Goal: Find specific page/section: Find specific page/section

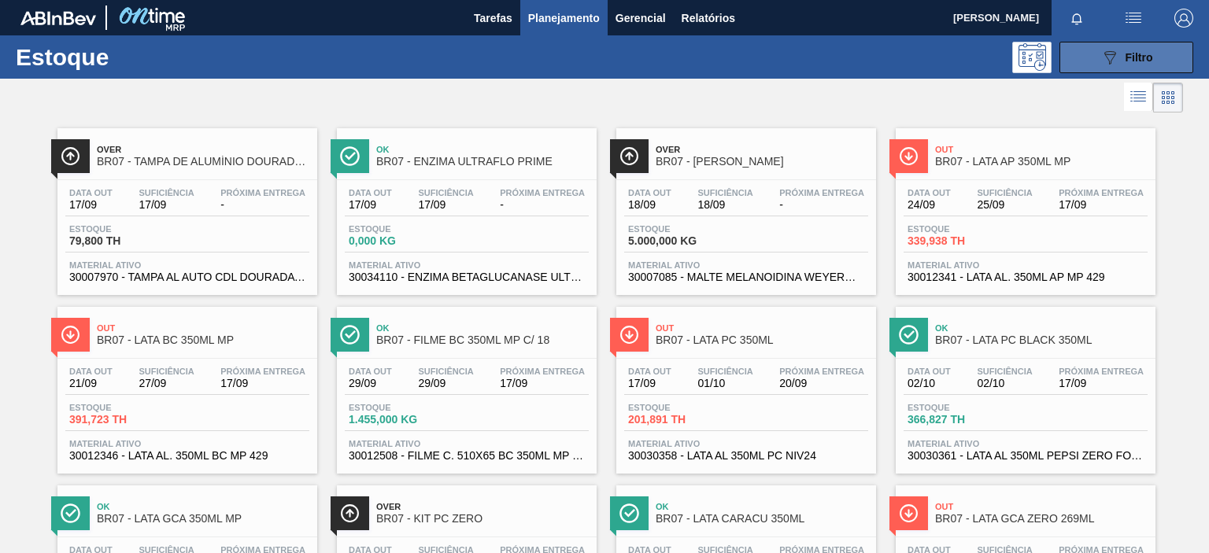
click at [1142, 54] on span "Filtro" at bounding box center [1140, 57] width 28 height 13
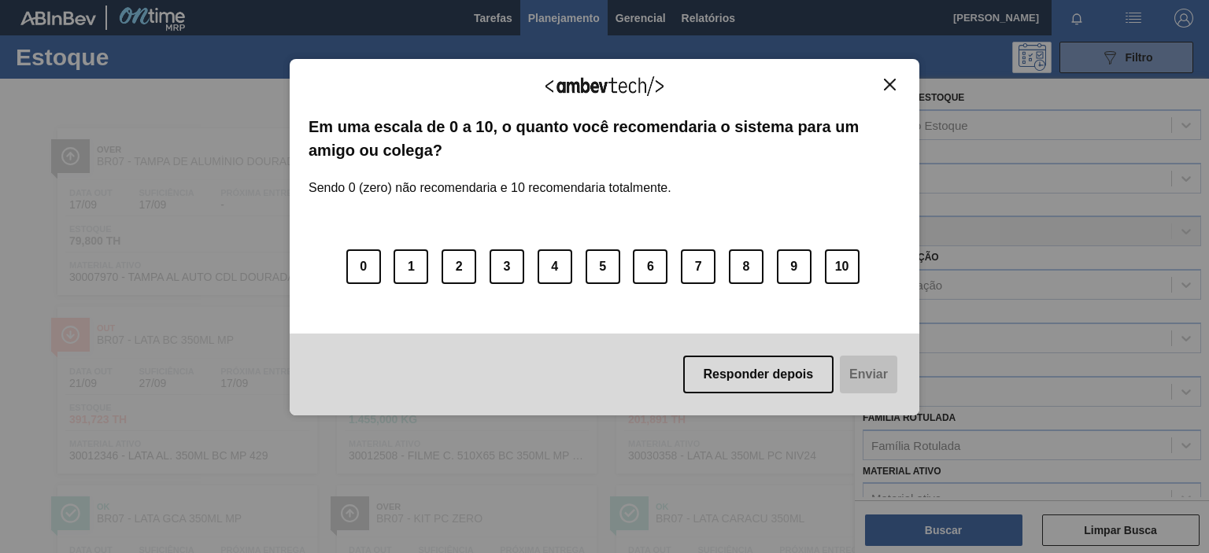
click at [892, 88] on img "Close" at bounding box center [890, 85] width 12 height 12
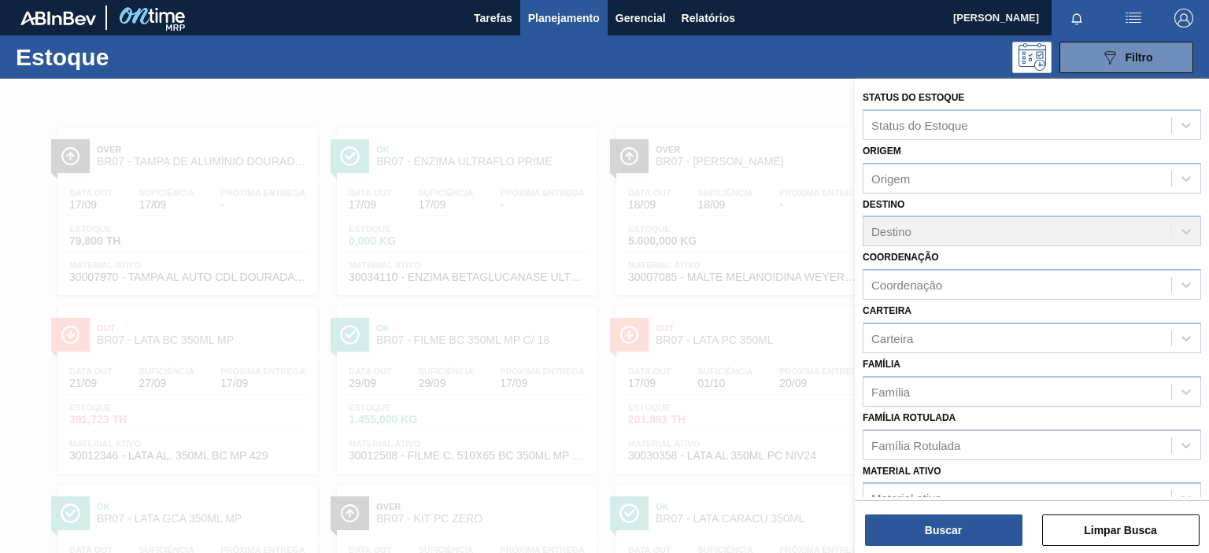
scroll to position [168, 0]
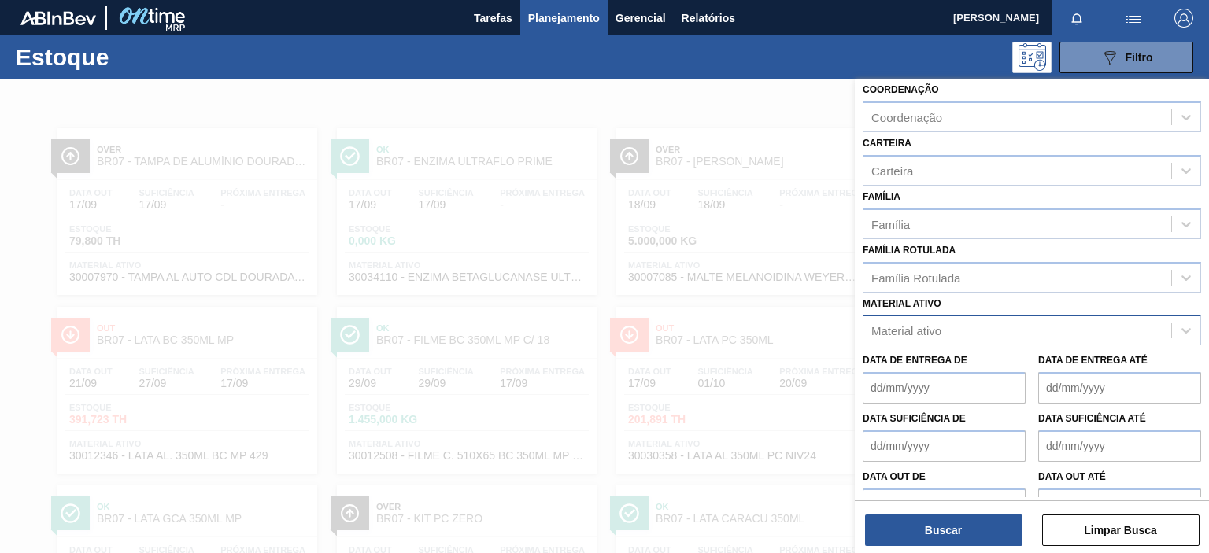
click at [959, 335] on div "Material ativo" at bounding box center [1018, 331] width 308 height 23
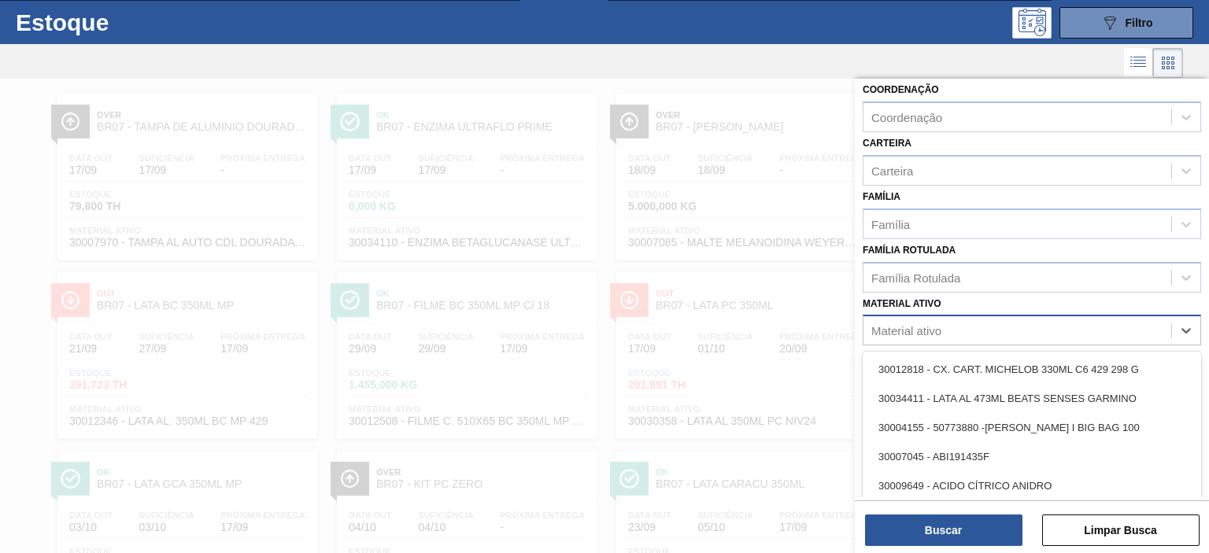
scroll to position [37, 0]
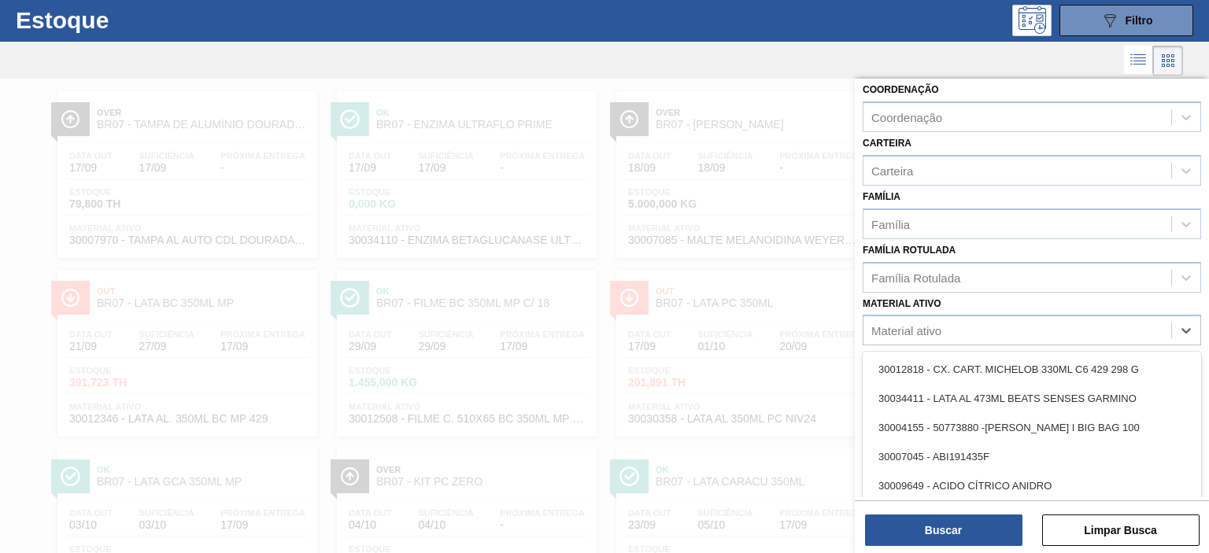
paste ativo "30012508"
type ativo "30012508"
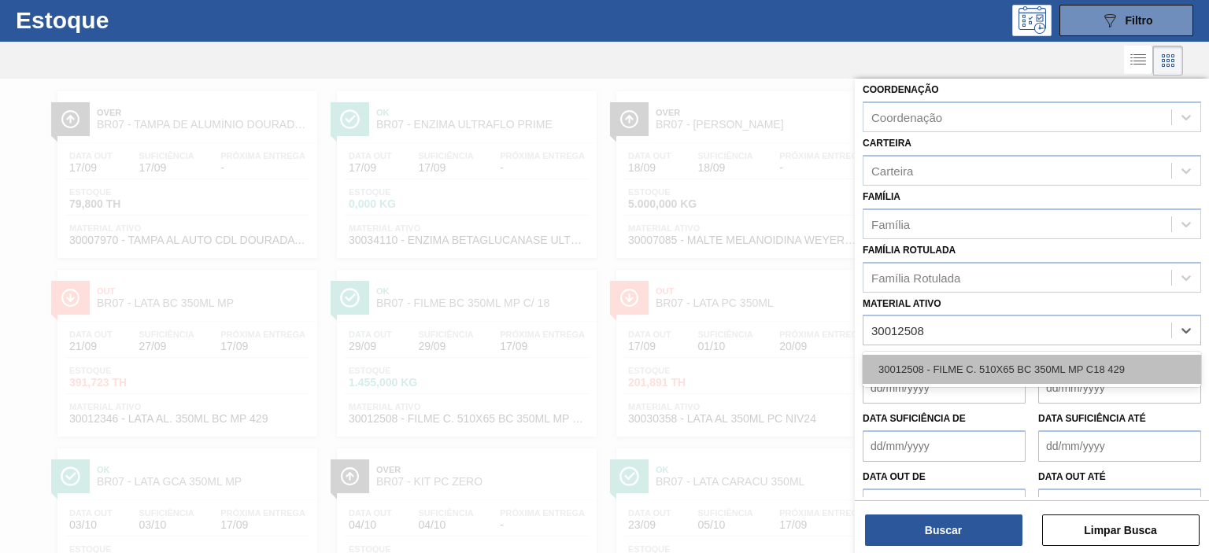
click at [938, 366] on div "30012508 - FILME C. 510X65 BC 350ML MP C18 429" at bounding box center [1032, 369] width 338 height 29
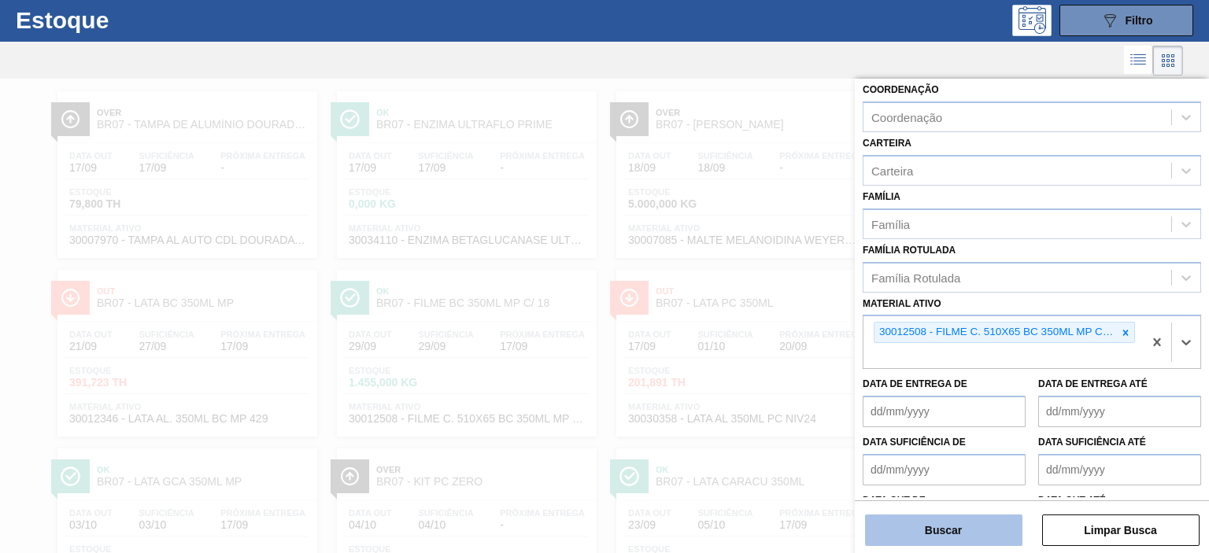
click at [926, 535] on button "Buscar" at bounding box center [943, 530] width 157 height 31
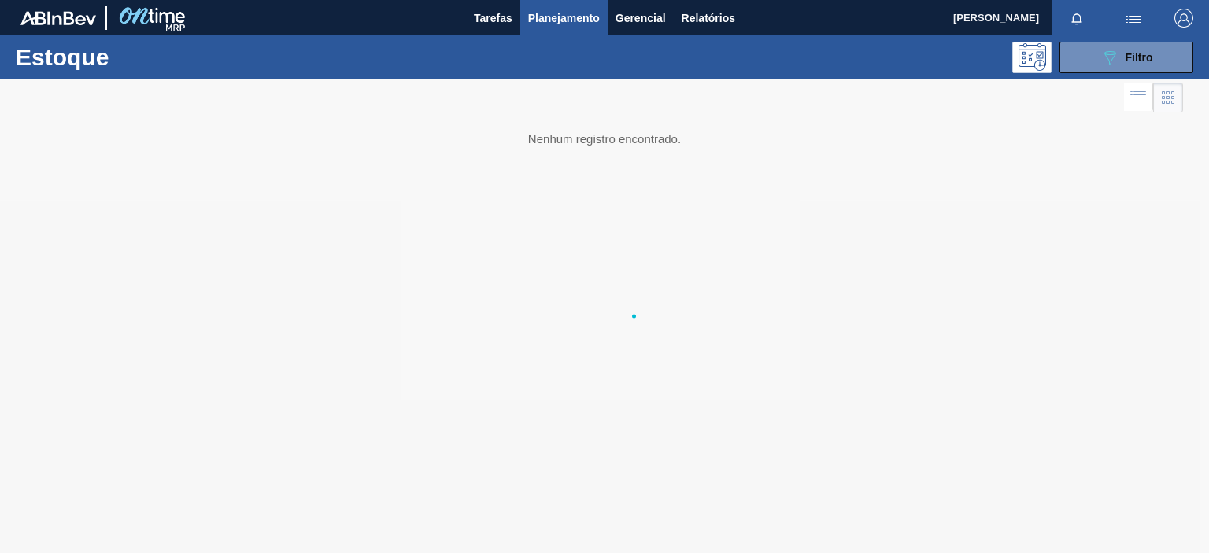
scroll to position [0, 0]
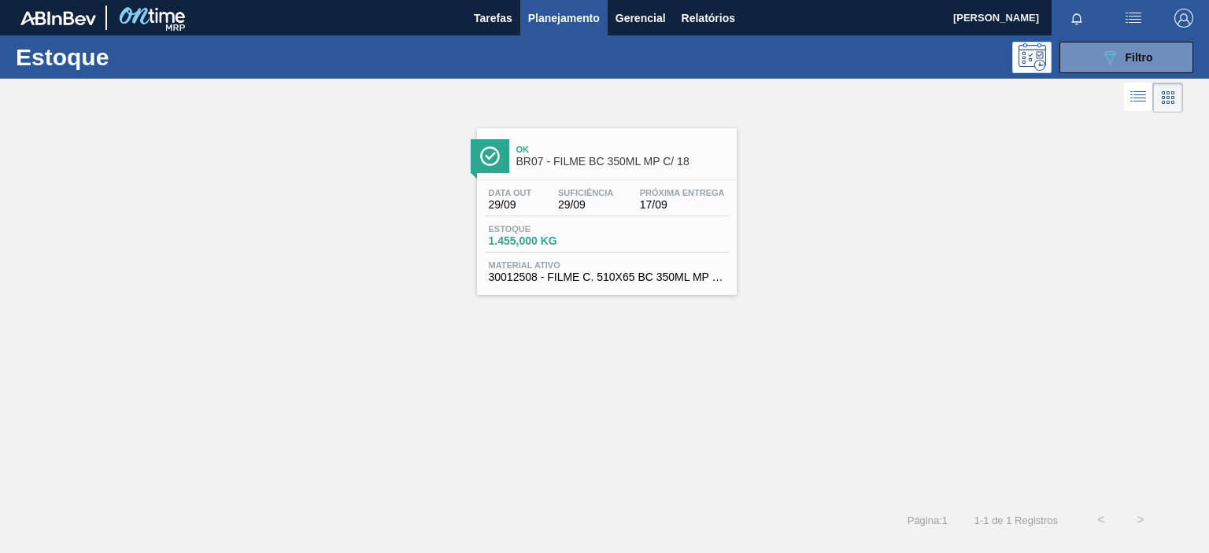
click at [639, 139] on div "Ok BR07 - FILME BC 350ML MP C/ 18" at bounding box center [622, 156] width 213 height 35
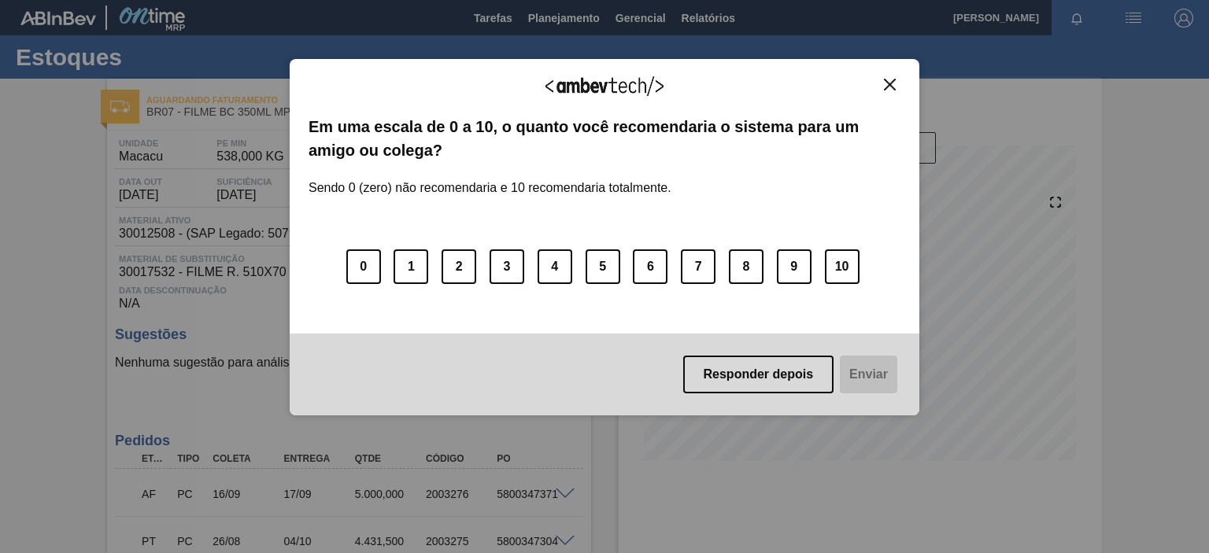
click at [891, 87] on img "Close" at bounding box center [890, 85] width 12 height 12
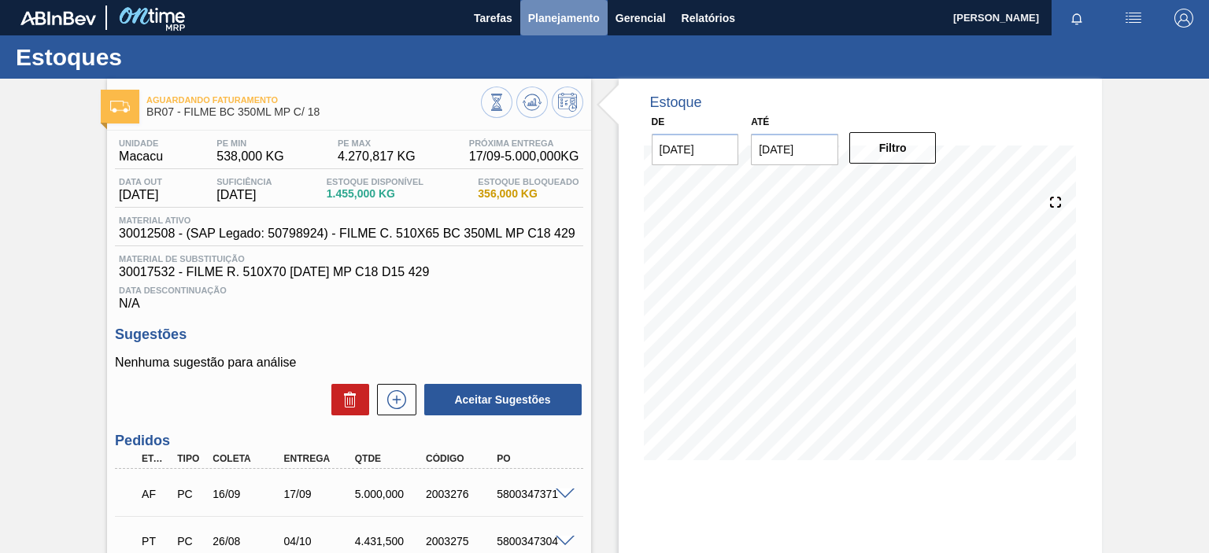
click at [553, 18] on span "Planejamento" at bounding box center [564, 18] width 72 height 19
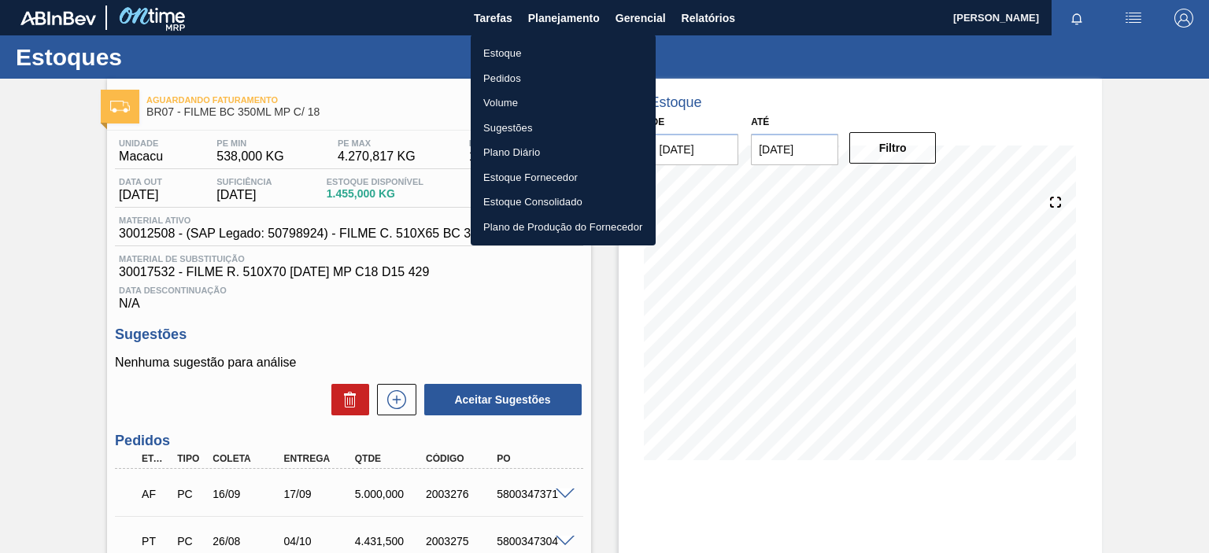
click at [50, 248] on div at bounding box center [604, 276] width 1209 height 553
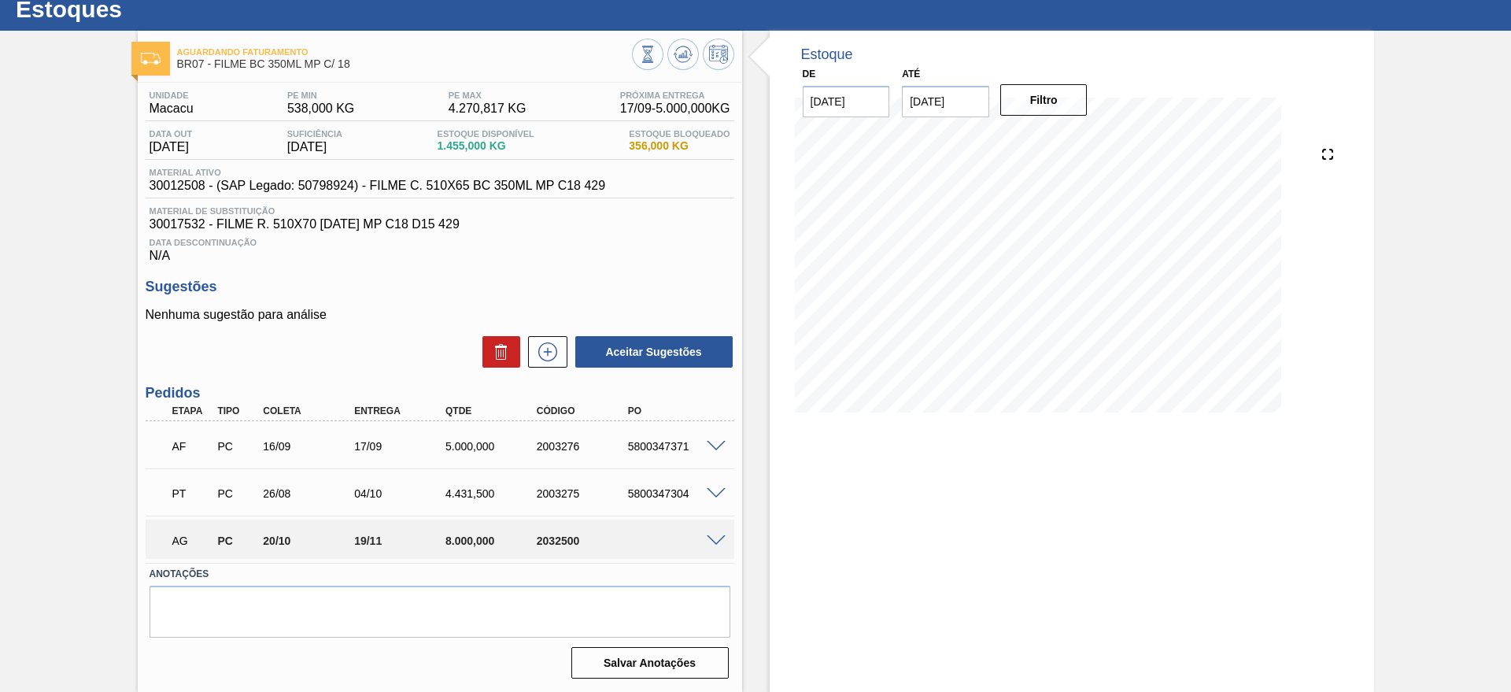
scroll to position [48, 0]
drag, startPoint x: 1193, startPoint y: 2, endPoint x: 31, endPoint y: 294, distance: 1198.8
click at [31, 294] on div "Aguardando Faturamento BR07 - FILME BC 350ML MP C/ 18 Unidade Macacu PE MIN 538…" at bounding box center [755, 361] width 1511 height 661
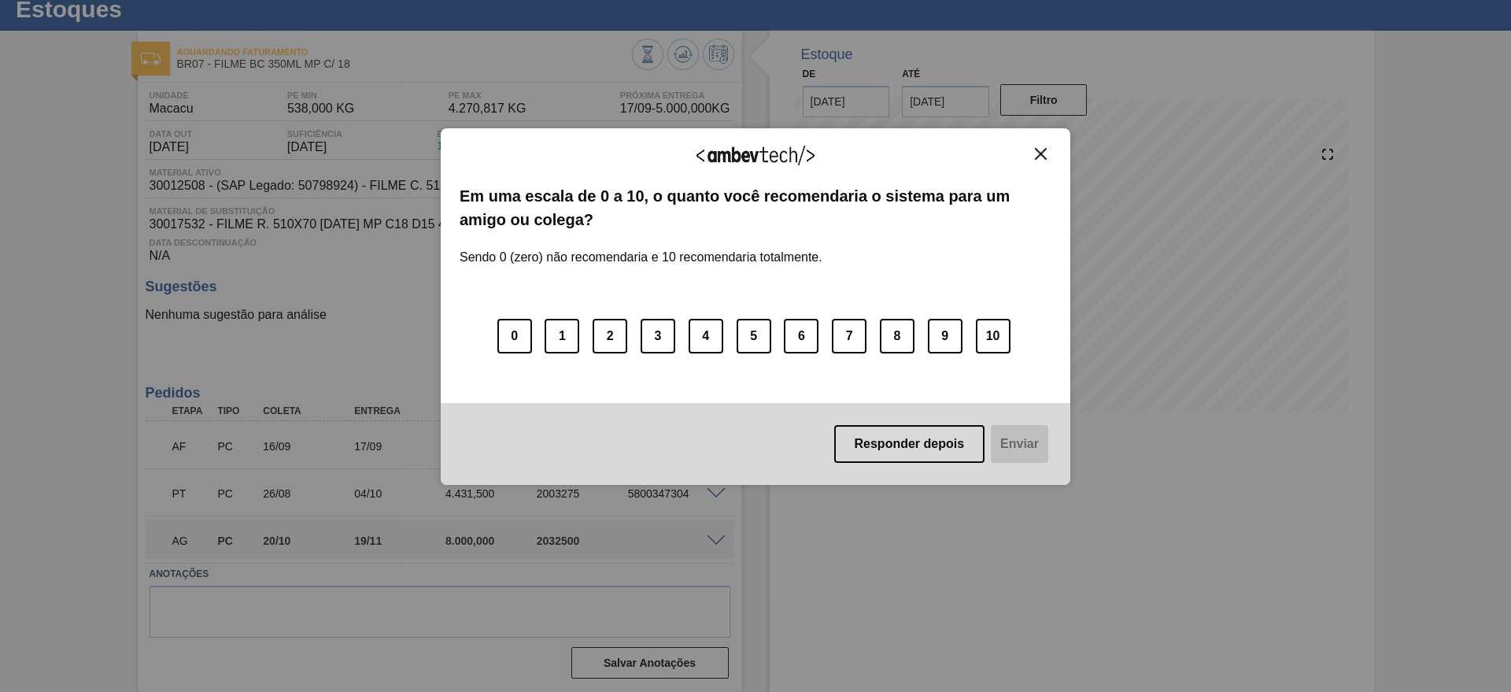
click at [896, 553] on div "Agradecemos seu feedback! Em uma escala de 0 a 10, o quanto você recomendaria o…" at bounding box center [756, 307] width 630 height 648
click at [1034, 158] on button "Close" at bounding box center [1040, 153] width 21 height 13
click at [1037, 151] on img "Close" at bounding box center [1041, 154] width 12 height 12
click at [1045, 145] on div "Agradecemos seu feedback! Em uma escala de 0 a 10, o quanto você recomendaria o…" at bounding box center [756, 306] width 630 height 357
click at [1038, 155] on img "Close" at bounding box center [1041, 154] width 12 height 12
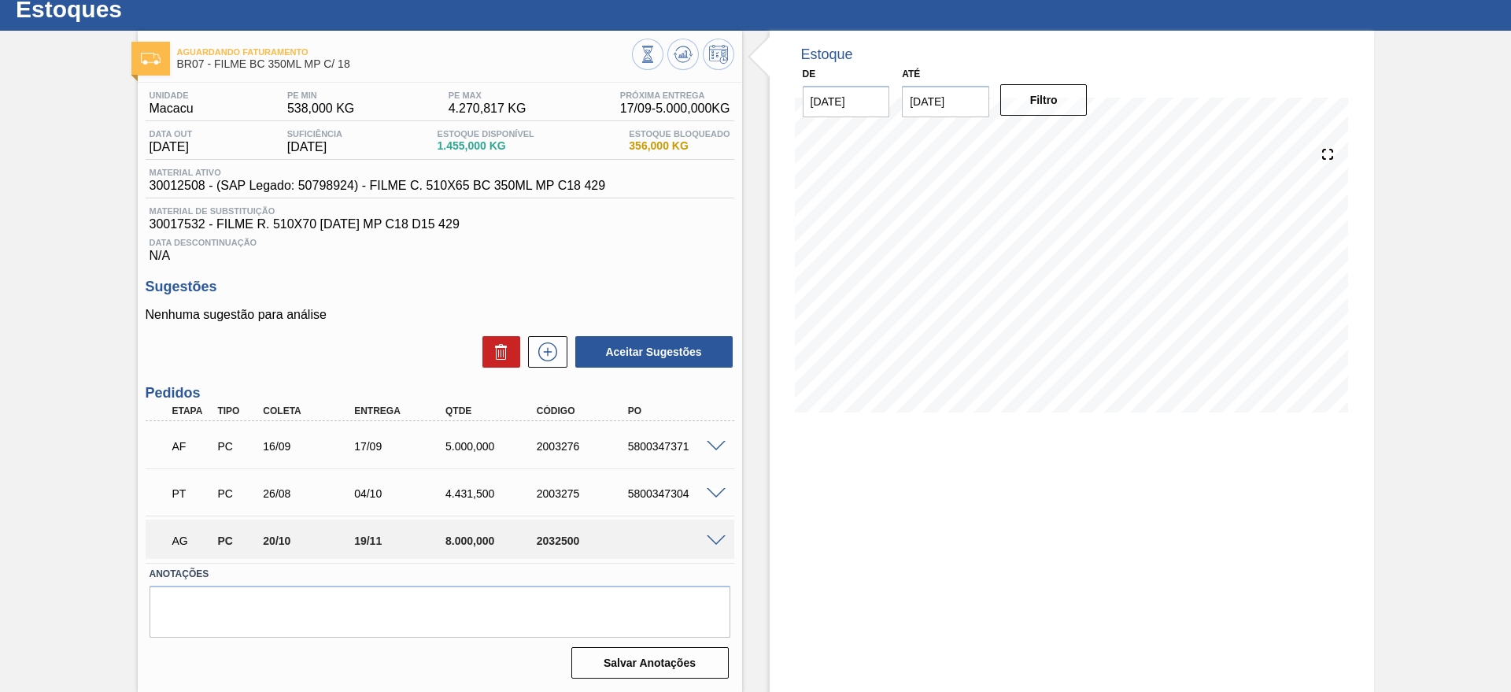
scroll to position [0, 0]
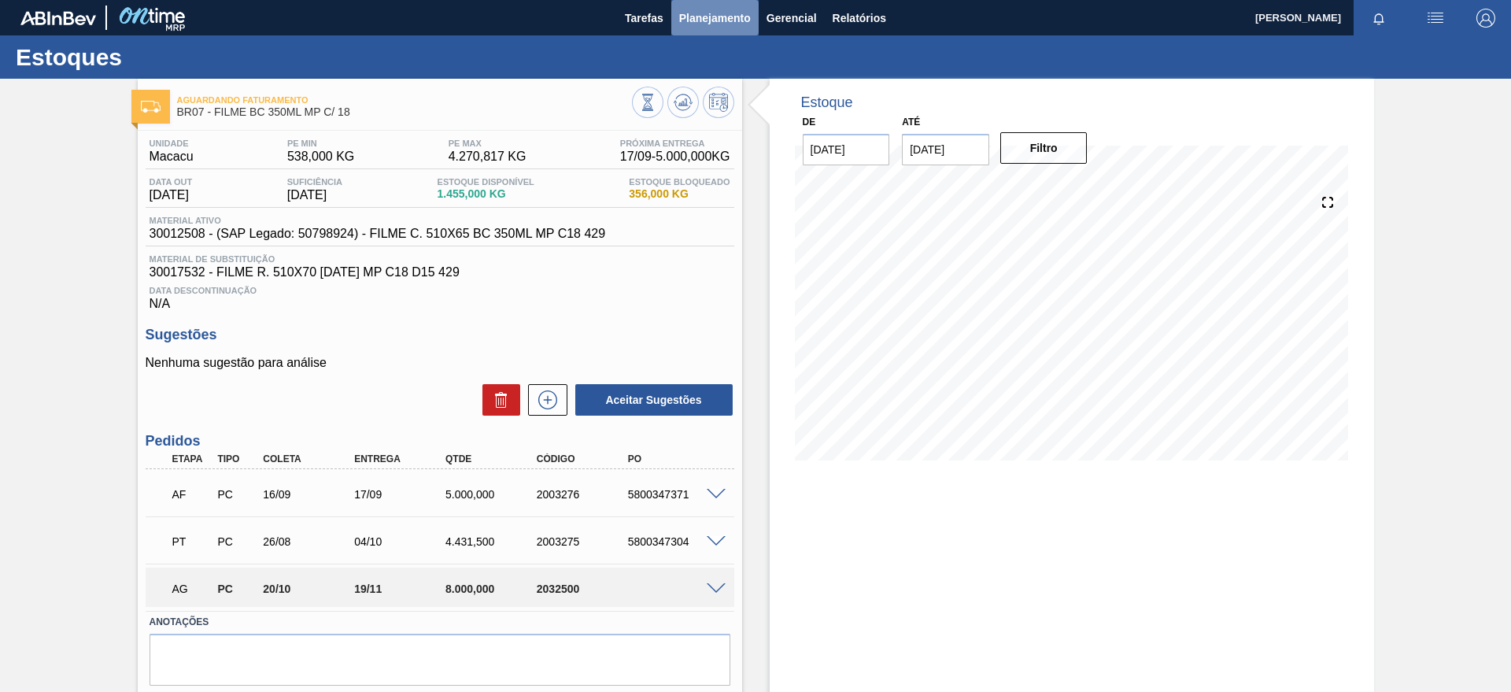
click at [731, 24] on span "Planejamento" at bounding box center [715, 18] width 72 height 19
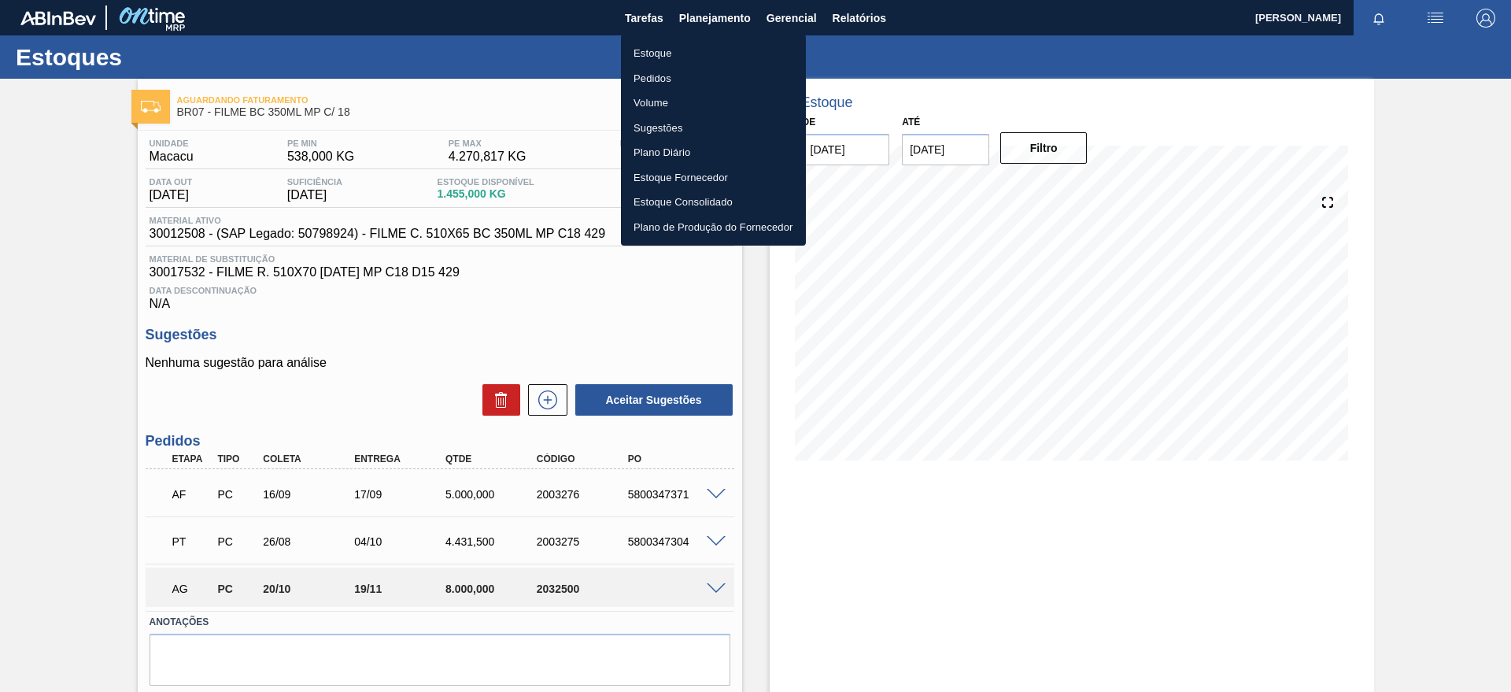
click at [660, 46] on li "Estoque" at bounding box center [713, 53] width 185 height 25
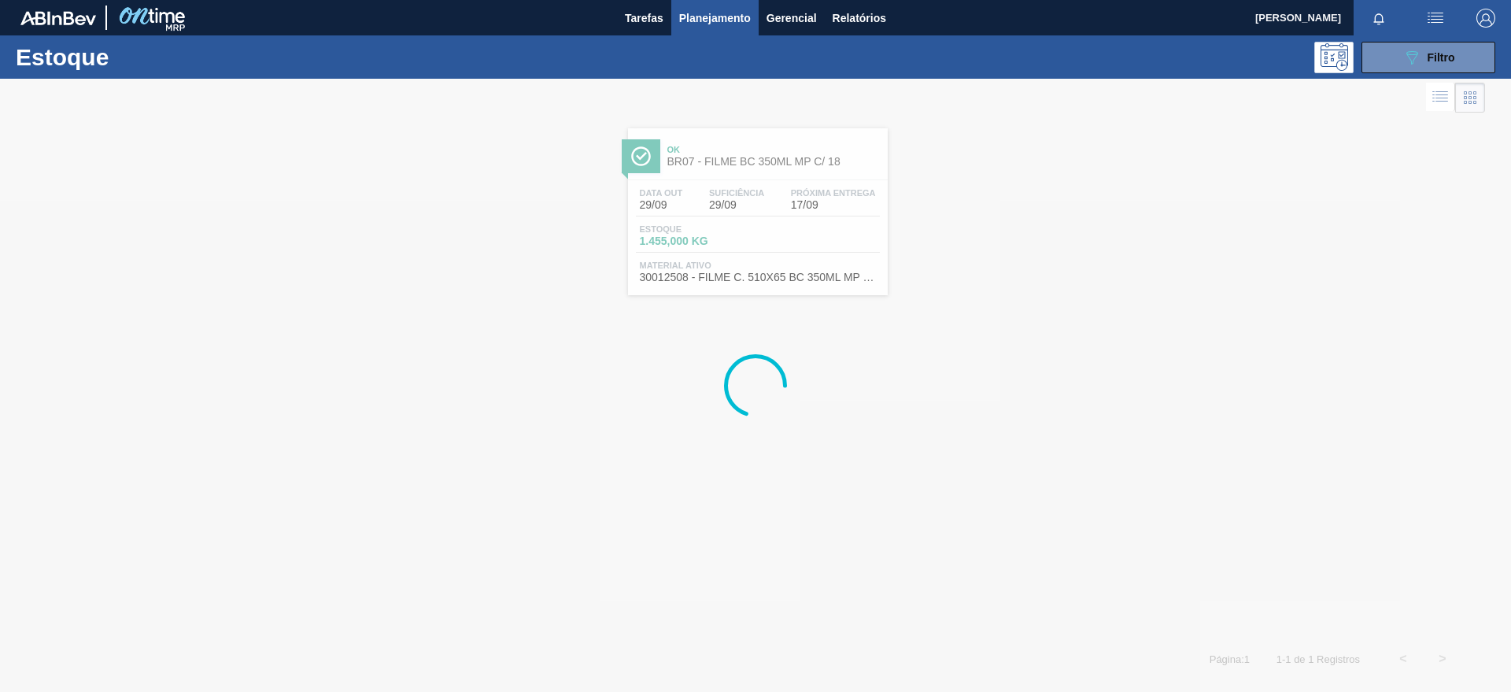
drag, startPoint x: 1403, startPoint y: 49, endPoint x: 1358, endPoint y: 71, distance: 50.0
click at [1208, 49] on button "089F7B8B-B2A5-4AFE-B5C0-19BA573D28AC Filtro" at bounding box center [1429, 57] width 134 height 31
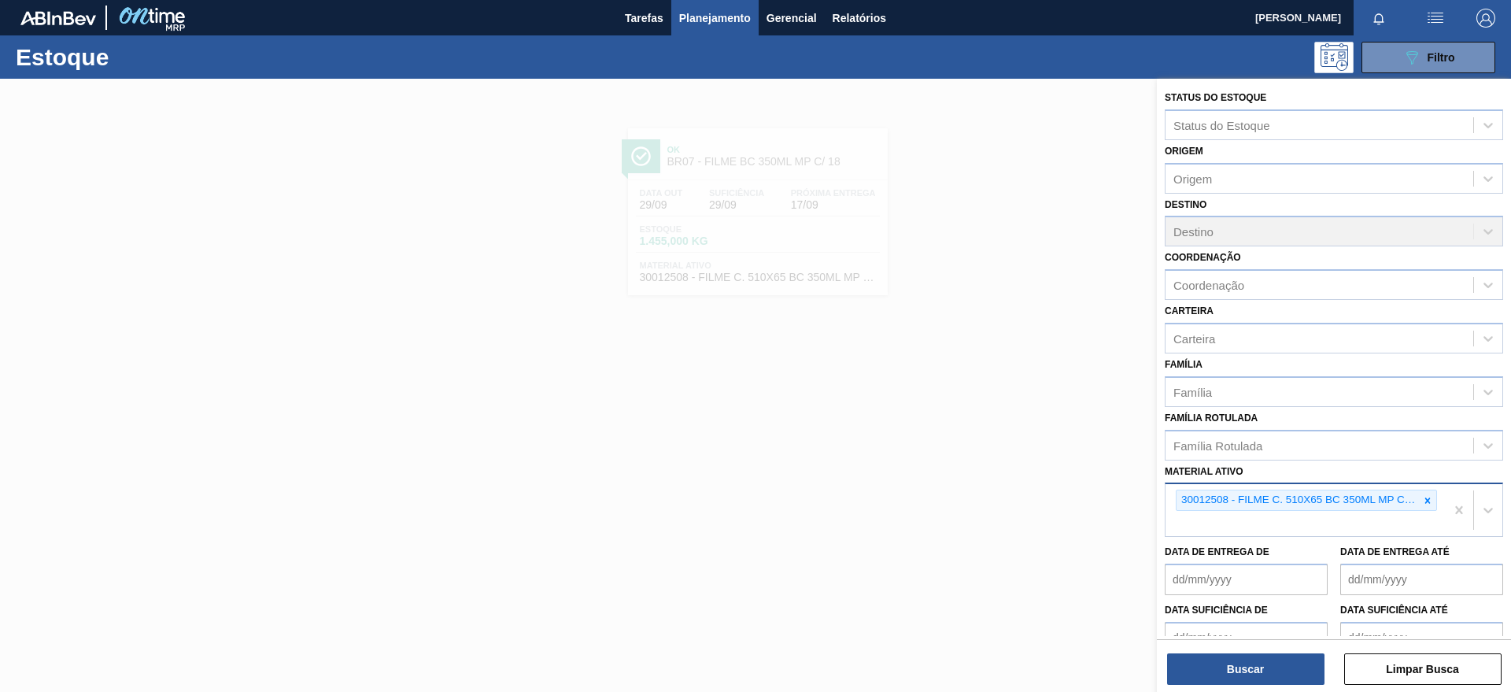
click at [1208, 495] on div at bounding box center [1427, 500] width 17 height 20
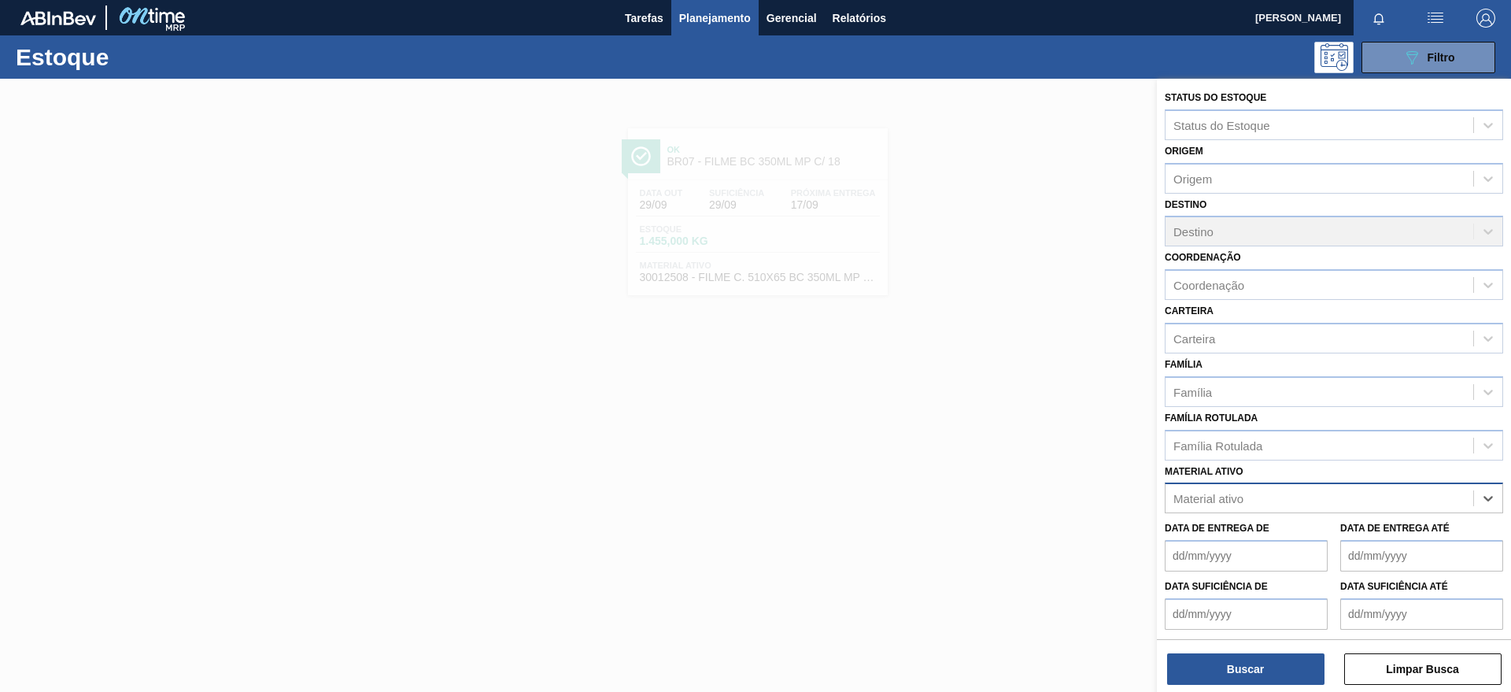
paste ativo "30031668"
type ativo "30031668"
click at [1208, 553] on de "Data de Entrega de" at bounding box center [1246, 555] width 163 height 31
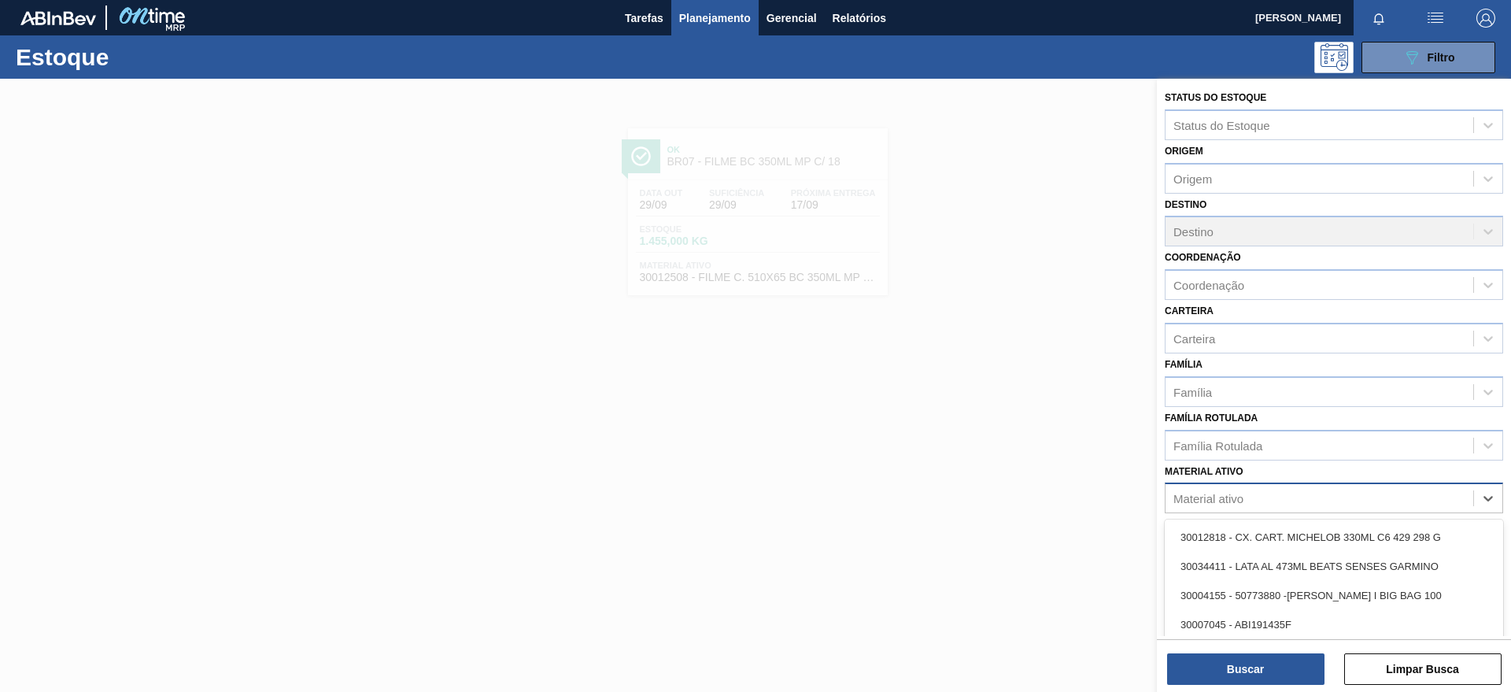
click at [1208, 487] on div "Material ativo" at bounding box center [1320, 498] width 308 height 23
paste ativo "30031668"
type ativo "30031668"
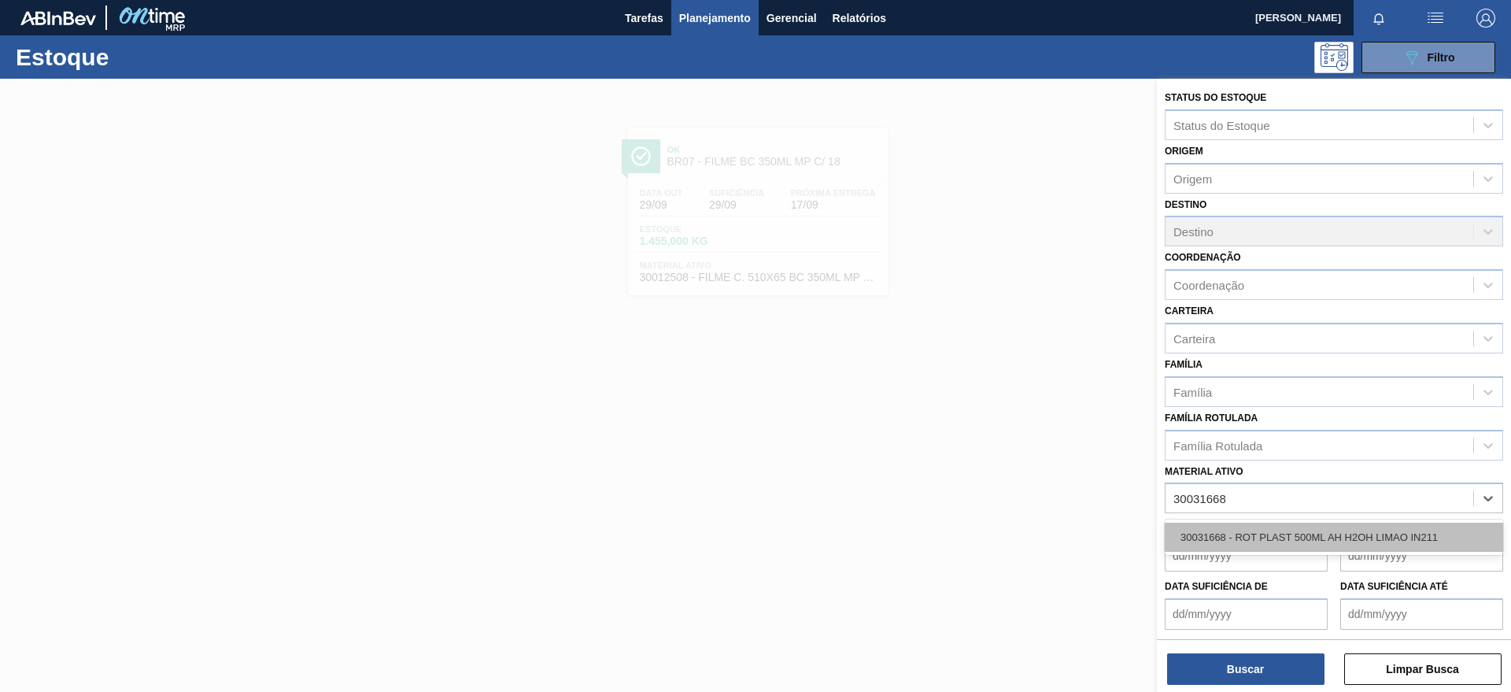
click at [1206, 535] on div "30031668 - ROT PLAST 500ML AH H2OH LIMAO IN211" at bounding box center [1334, 537] width 338 height 29
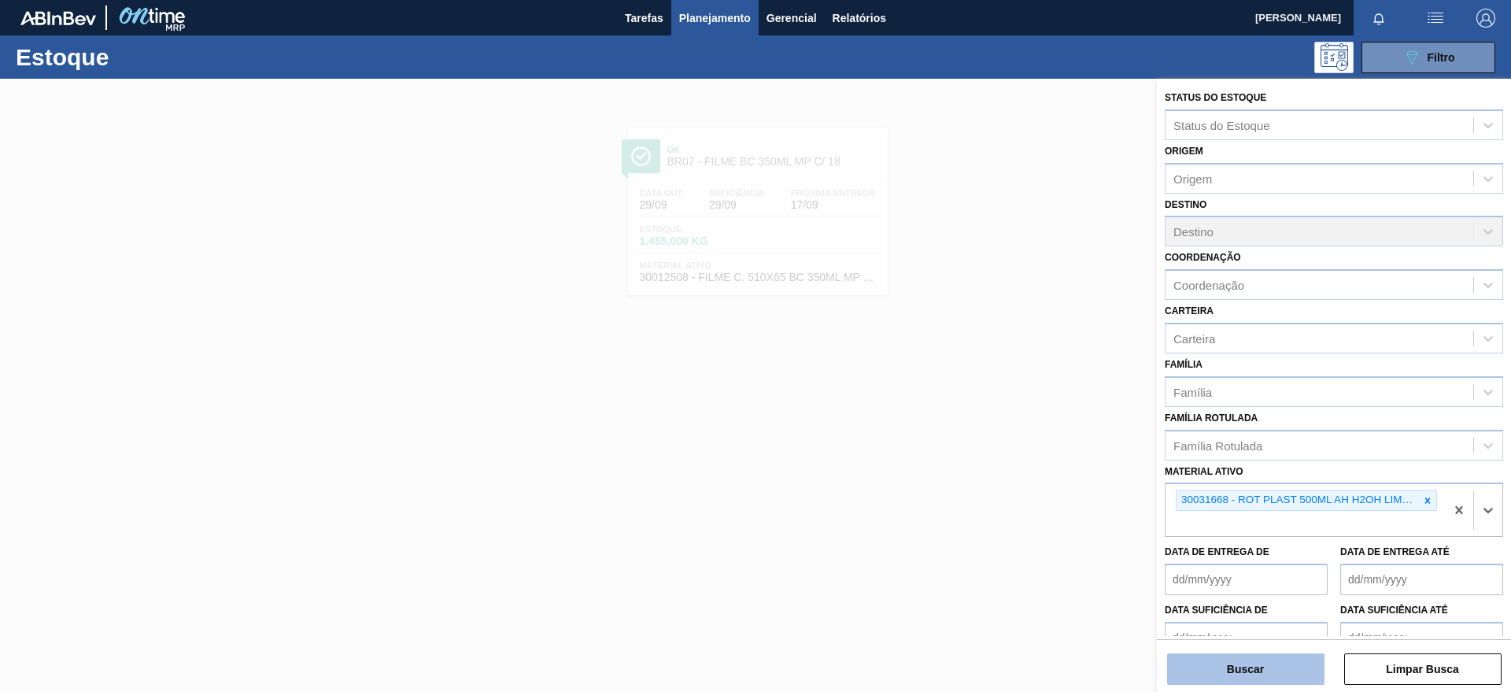
click at [1208, 553] on button "Buscar" at bounding box center [1245, 668] width 157 height 31
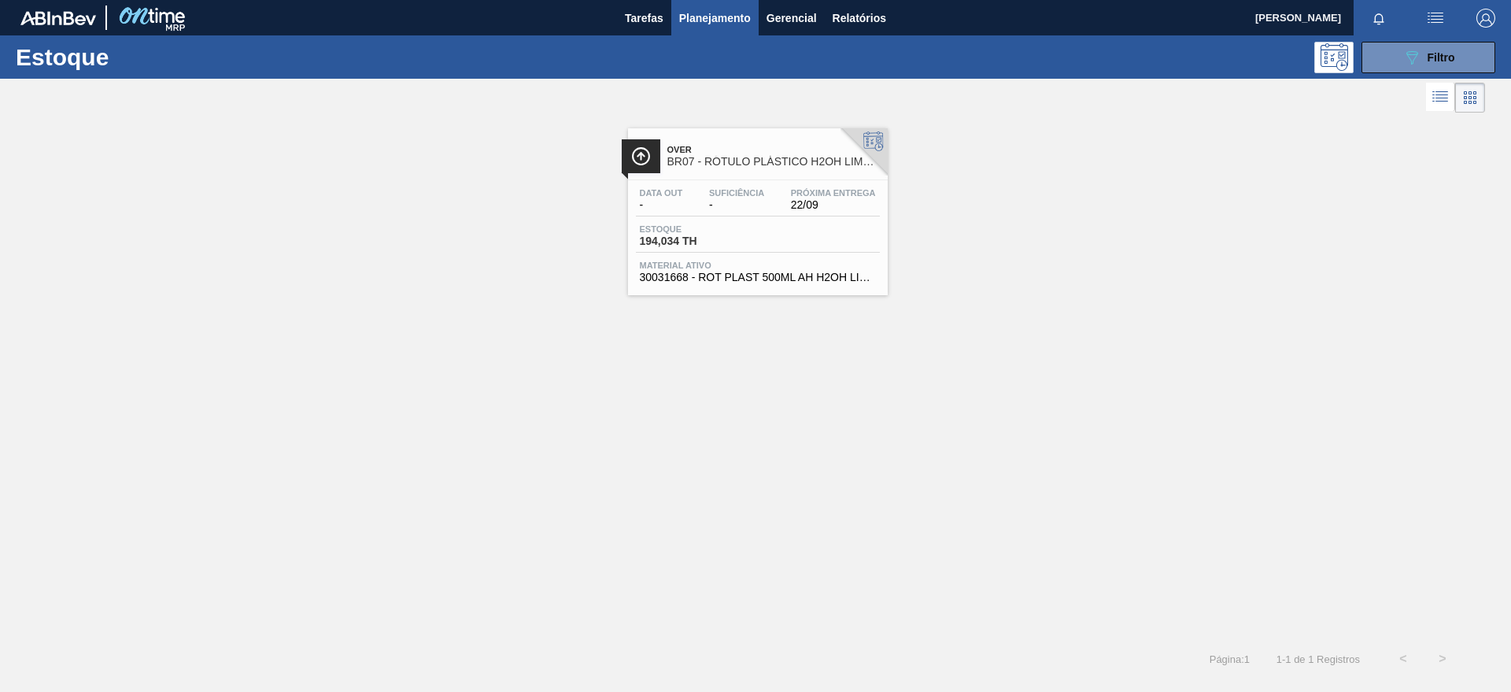
click at [835, 167] on span "BR07 - RÓTULO PLÁSTICO H2OH LIMÃO 500ML AH" at bounding box center [774, 162] width 213 height 12
